Goal: Transaction & Acquisition: Download file/media

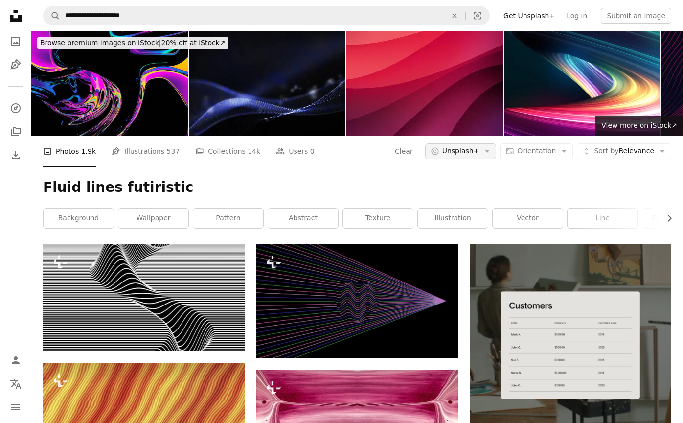
click at [492, 153] on icon "Arrow down" at bounding box center [487, 151] width 9 height 9
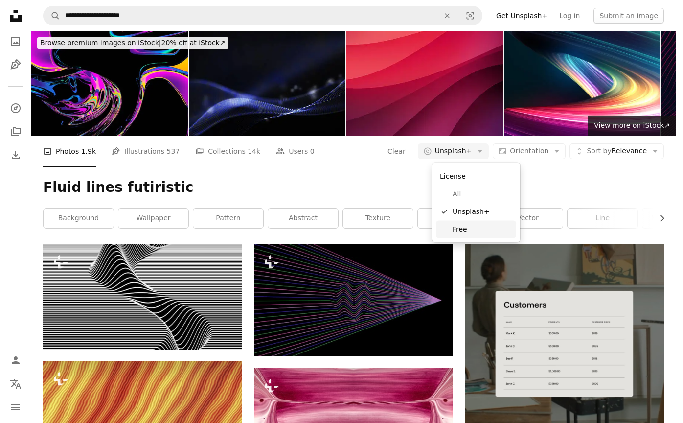
click at [461, 227] on span "Free" at bounding box center [482, 229] width 60 height 10
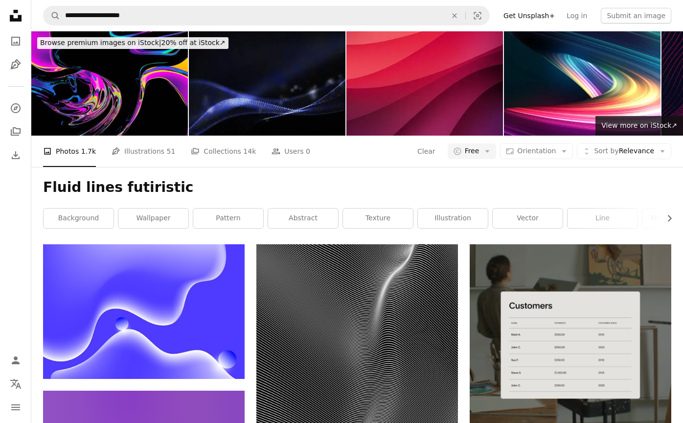
scroll to position [1498, 0]
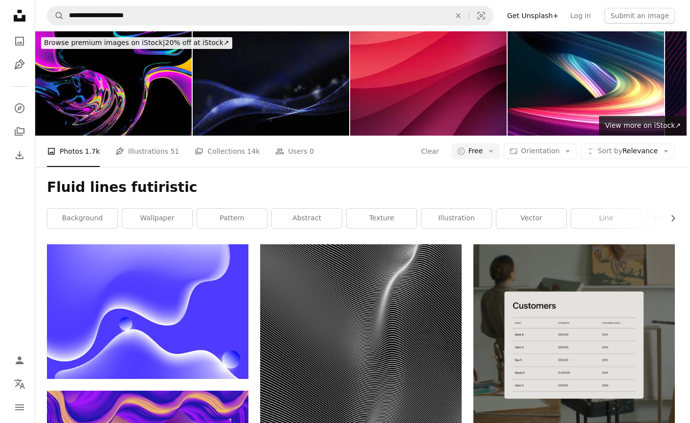
scroll to position [4684, 0]
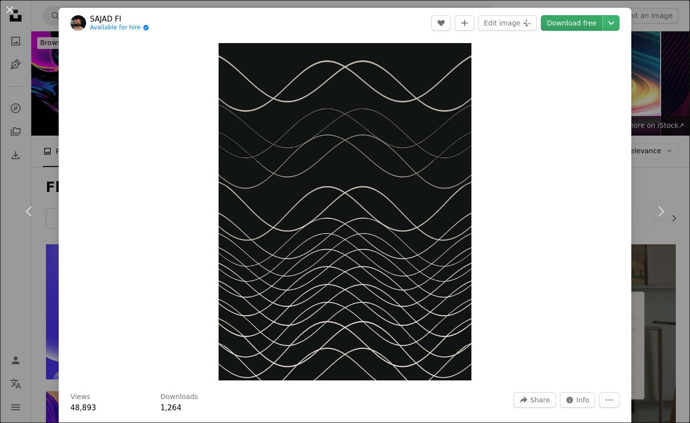
click at [552, 23] on link "Download free" at bounding box center [572, 23] width 62 height 16
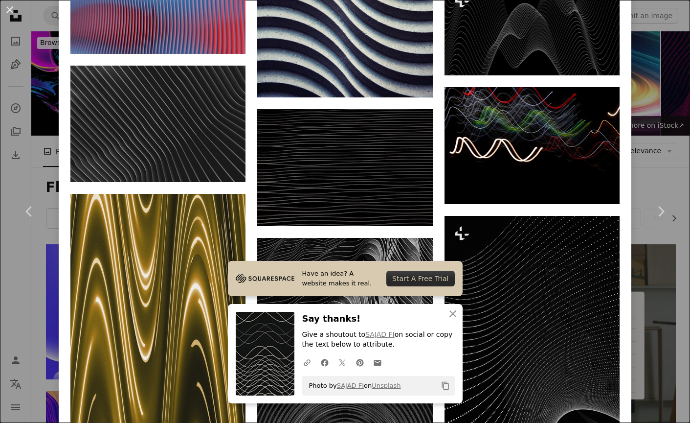
scroll to position [1315, 0]
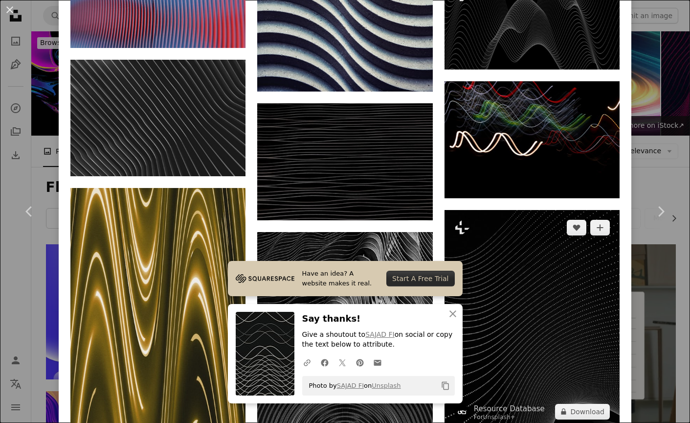
click at [479, 262] on img at bounding box center [532, 319] width 175 height 219
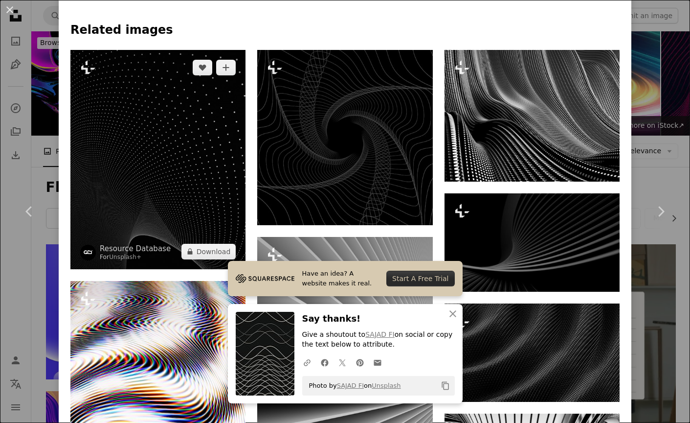
scroll to position [796, 0]
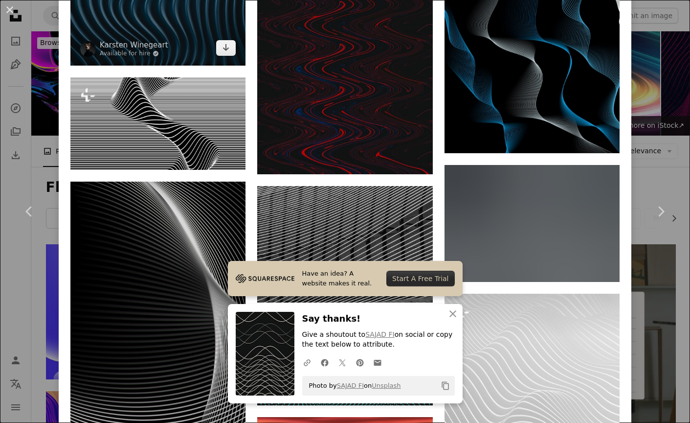
scroll to position [1961, 0]
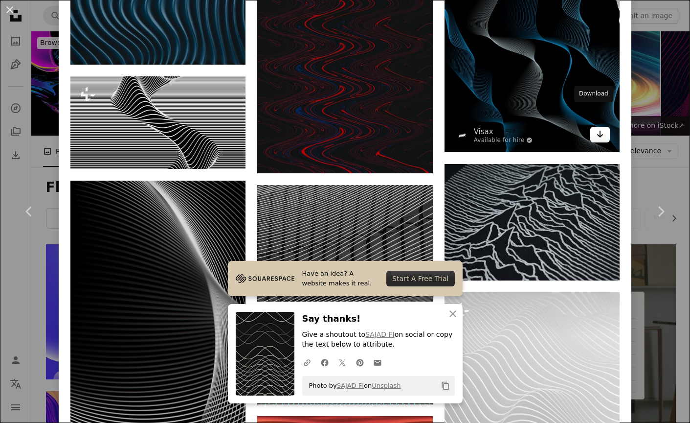
click at [597, 127] on link "Arrow pointing down" at bounding box center [600, 135] width 20 height 16
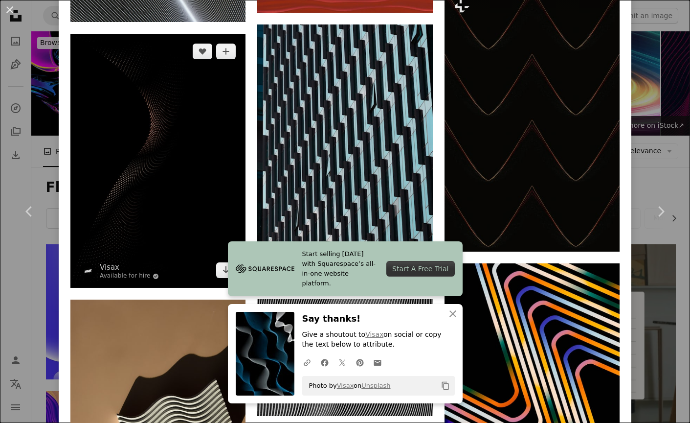
scroll to position [2503, 0]
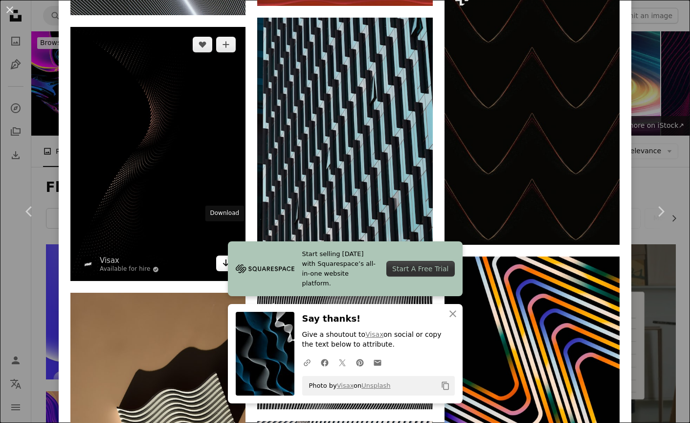
click at [220, 255] on link "Arrow pointing down" at bounding box center [226, 263] width 20 height 16
